Goal: Information Seeking & Learning: Find specific page/section

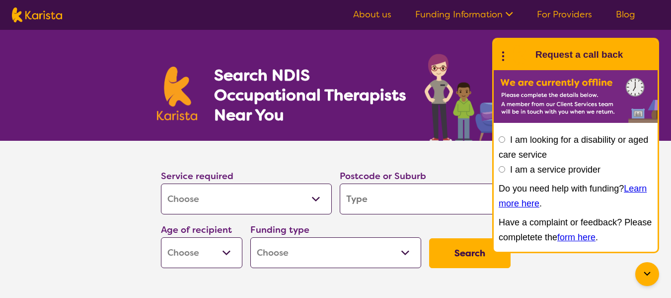
select select "[MEDICAL_DATA]"
type input "2320"
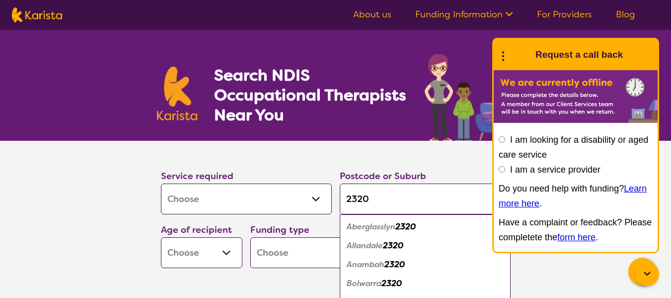
click at [355, 231] on em "Aberglasslyn" at bounding box center [371, 226] width 49 height 10
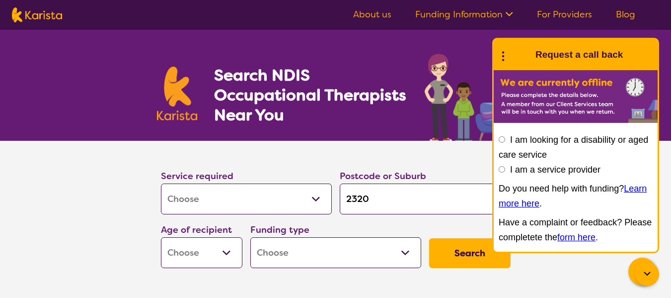
click at [380, 193] on input "2320" at bounding box center [425, 198] width 171 height 31
click at [403, 202] on input "2320" at bounding box center [425, 198] width 171 height 31
click at [501, 60] on icon at bounding box center [503, 54] width 13 height 15
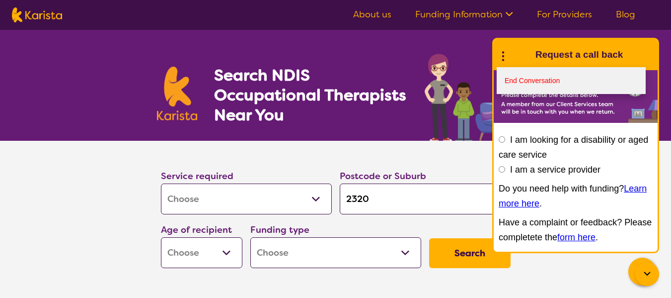
click at [509, 74] on link "End Conversation" at bounding box center [571, 80] width 149 height 27
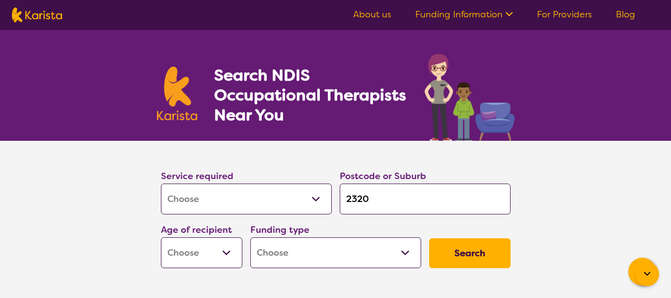
click at [430, 203] on input "2320" at bounding box center [425, 198] width 171 height 31
click at [215, 238] on select "Early Childhood - 0 to 9 Child - 10 to 11 Adolescent - 12 to 17 Adult - 18 to 6…" at bounding box center [201, 252] width 81 height 31
click at [223, 259] on select "Early Childhood - 0 to 9 Child - 10 to 11 Adolescent - 12 to 17 Adult - 18 to 6…" at bounding box center [201, 252] width 81 height 31
select select "AD"
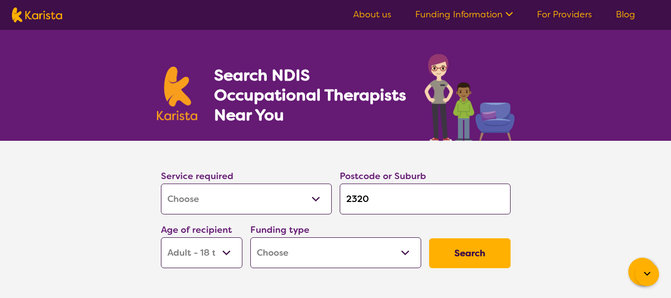
click at [161, 237] on select "Early Childhood - 0 to 9 Child - 10 to 11 Adolescent - 12 to 17 Adult - 18 to 6…" at bounding box center [201, 252] width 81 height 31
select select "AD"
click at [267, 245] on select "Home Care Package (HCP) National Disability Insurance Scheme (NDIS) I don't know" at bounding box center [335, 252] width 171 height 31
select select "NDIS"
click at [250, 237] on select "Home Care Package (HCP) National Disability Insurance Scheme (NDIS) I don't know" at bounding box center [335, 252] width 171 height 31
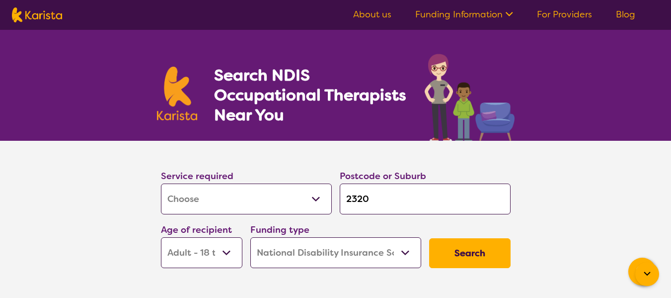
select select "NDIS"
click at [471, 244] on button "Search" at bounding box center [469, 253] width 81 height 30
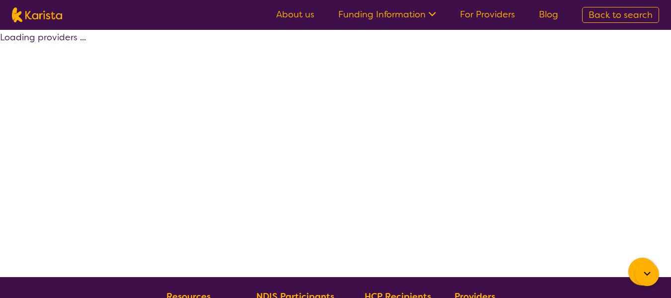
select select "by_score"
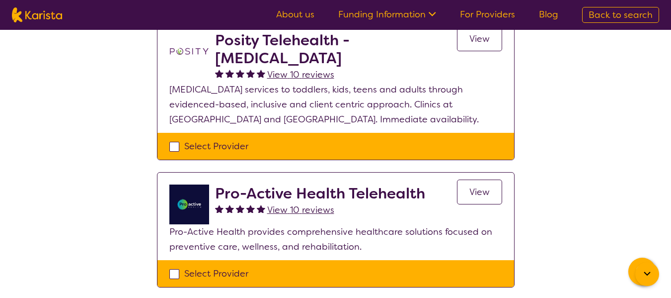
scroll to position [67, 0]
